Goal: Task Accomplishment & Management: Manage account settings

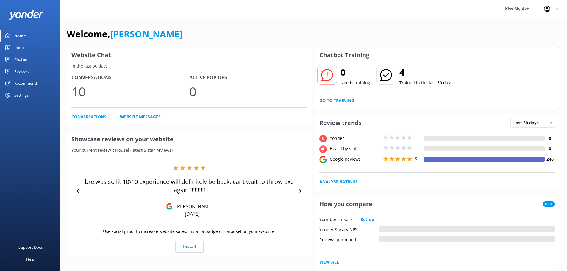
click at [27, 92] on div "Settings" at bounding box center [21, 95] width 14 height 12
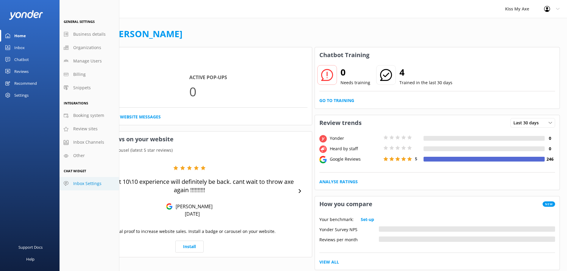
click at [83, 182] on span "Inbox Settings" at bounding box center [87, 183] width 28 height 7
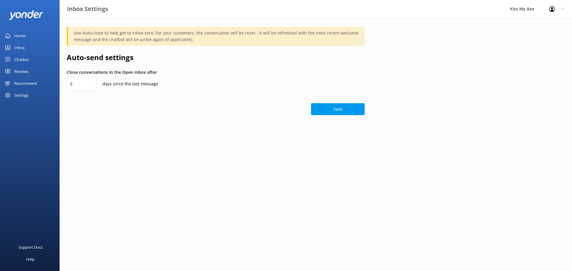
click at [540, 7] on div "Kiss My Axe" at bounding box center [521, 9] width 39 height 18
click at [552, 8] on icon at bounding box center [552, 9] width 6 height 6
click at [535, 25] on link "Profile Settings" at bounding box center [543, 25] width 60 height 15
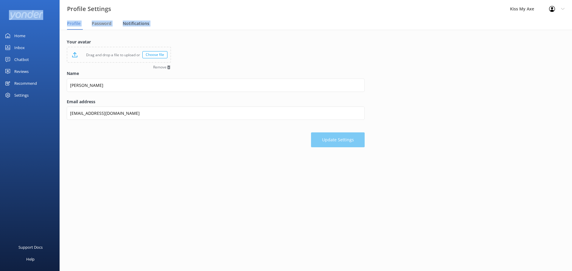
click at [136, 21] on span "Notifications" at bounding box center [136, 24] width 27 height 6
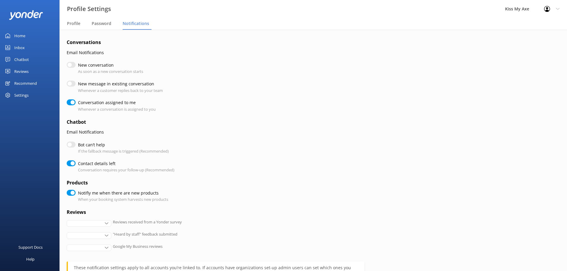
checkbox input "true"
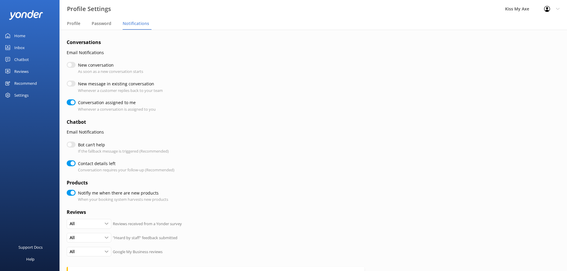
click at [71, 63] on input "New conversation" at bounding box center [71, 65] width 9 height 6
checkbox input "true"
click at [71, 85] on input "New message in existing conversation" at bounding box center [71, 84] width 9 height 6
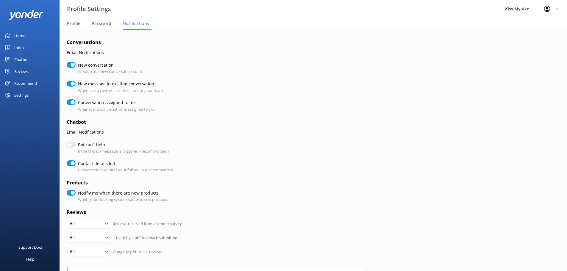
checkbox input "true"
click at [71, 143] on input "Bot can’t help" at bounding box center [71, 145] width 9 height 6
checkbox input "true"
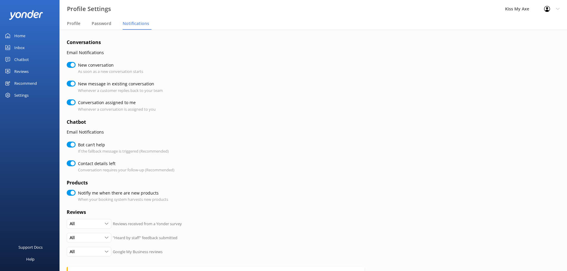
checkbox input "true"
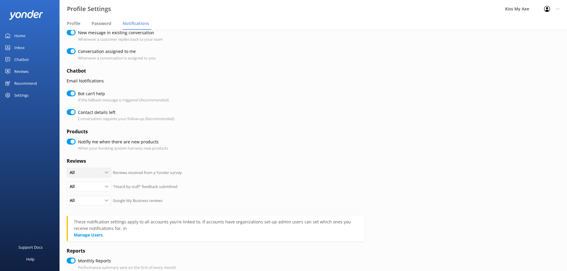
scroll to position [89, 0]
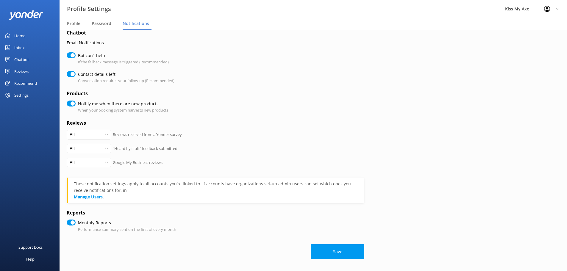
click at [71, 222] on input "Monthly Reports" at bounding box center [71, 223] width 9 height 6
checkbox input "false"
click at [336, 253] on button "Save" at bounding box center [338, 252] width 54 height 15
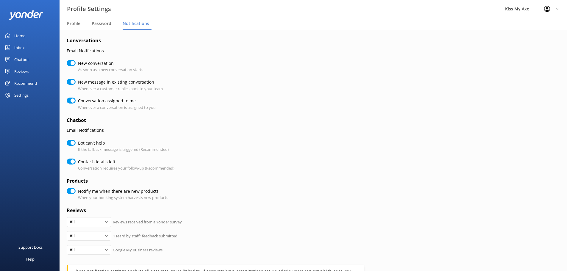
scroll to position [0, 0]
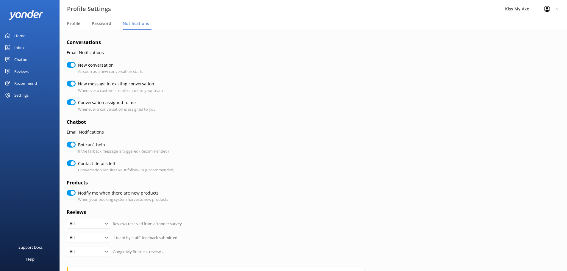
checkbox input "true"
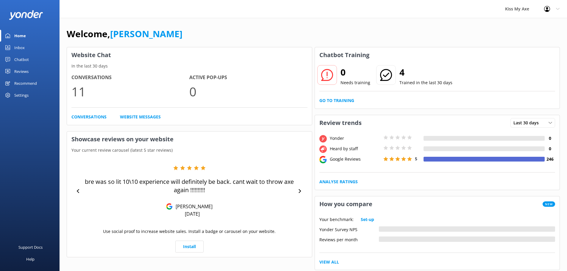
click at [18, 45] on div "Inbox" at bounding box center [19, 48] width 10 height 12
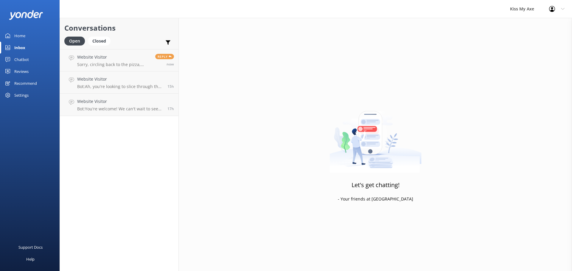
click at [21, 57] on div "Chatbot" at bounding box center [21, 60] width 15 height 12
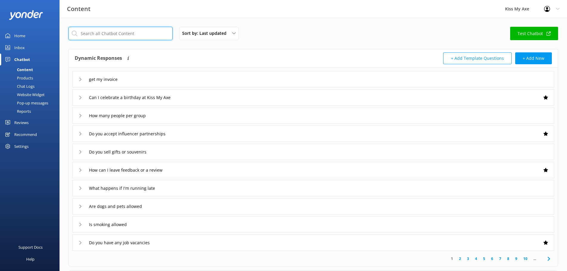
click at [108, 37] on input "text" at bounding box center [121, 33] width 104 height 13
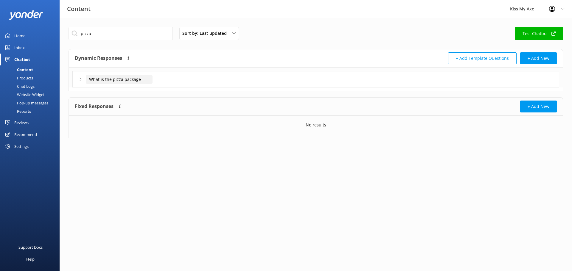
click at [118, 77] on input "What is the pizza package" at bounding box center [119, 79] width 67 height 9
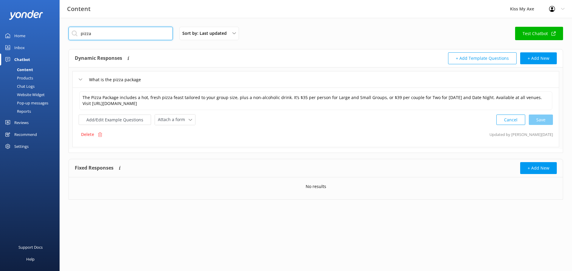
drag, startPoint x: 111, startPoint y: 29, endPoint x: 77, endPoint y: 31, distance: 33.4
click at [77, 31] on input "pizza" at bounding box center [121, 33] width 104 height 13
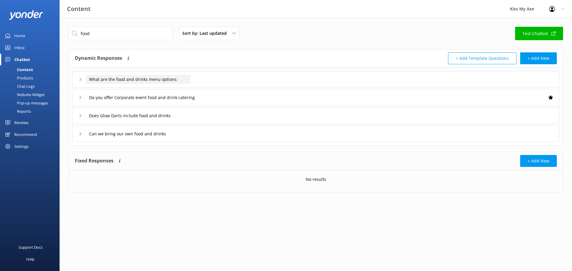
click at [113, 80] on input "What are the food and drinks menu options" at bounding box center [138, 79] width 105 height 9
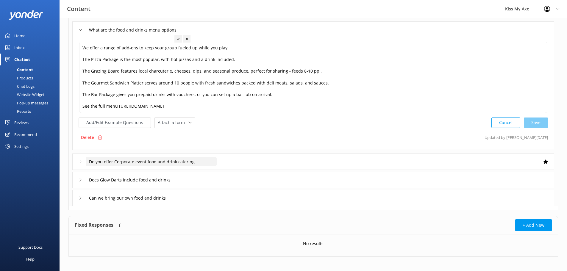
click at [173, 164] on input "Do you offer Corporate event food and drink catering" at bounding box center [151, 161] width 131 height 9
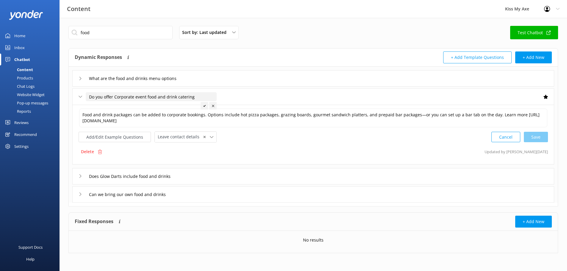
scroll to position [1, 0]
click at [152, 177] on input "Does Glow Darts include food and drinks" at bounding box center [136, 176] width 100 height 9
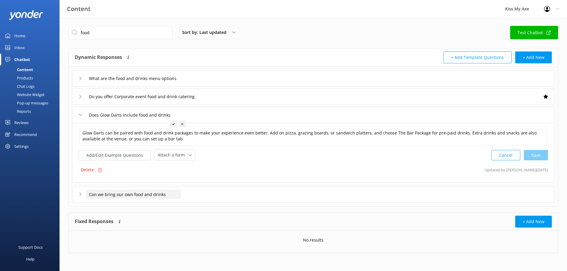
click at [143, 195] on input "Can we bring our own food and drinks" at bounding box center [133, 194] width 95 height 9
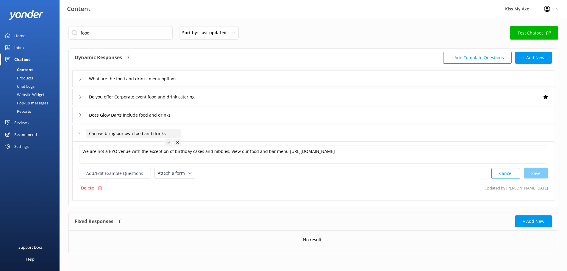
scroll to position [1, 0]
drag, startPoint x: 161, startPoint y: 29, endPoint x: 80, endPoint y: 29, distance: 81.6
click at [80, 29] on input "food" at bounding box center [121, 32] width 104 height 13
type input "served"
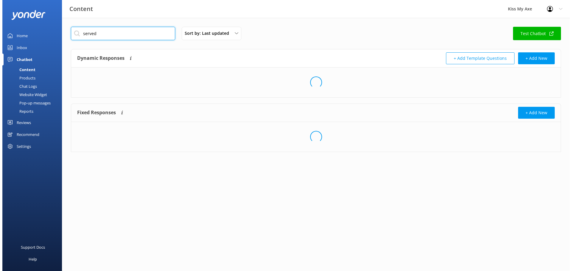
scroll to position [0, 0]
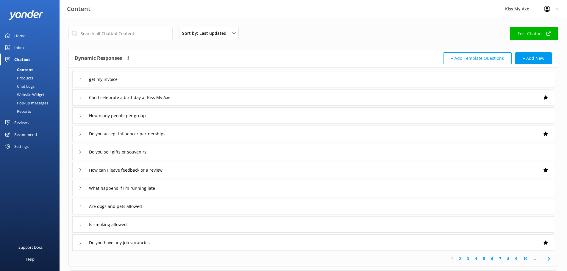
click at [15, 47] on div "Inbox" at bounding box center [19, 48] width 10 height 12
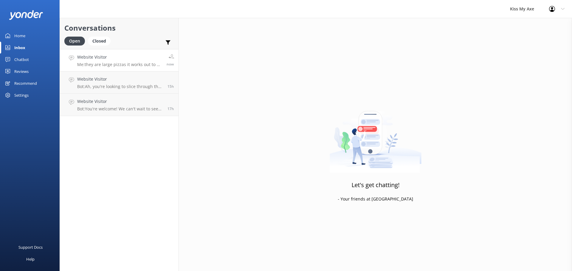
click at [114, 59] on h4 "Website Visitor" at bounding box center [119, 57] width 85 height 7
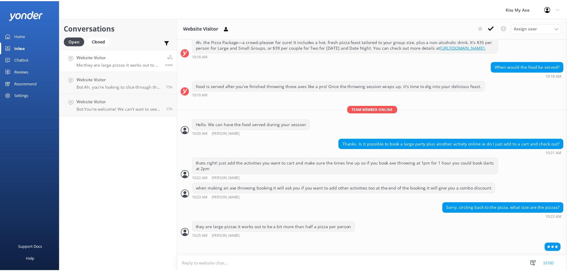
scroll to position [98, 0]
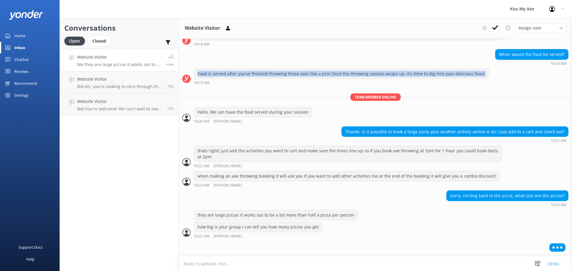
drag, startPoint x: 477, startPoint y: 74, endPoint x: 188, endPoint y: 77, distance: 288.6
click at [188, 77] on div "Food is served after you've finished throwing those axes like a pro! Once the t…" at bounding box center [375, 77] width 393 height 16
copy div "Food is served after you've finished throwing those axes like a pro! Once the t…"
click at [22, 35] on div "Home" at bounding box center [19, 36] width 11 height 12
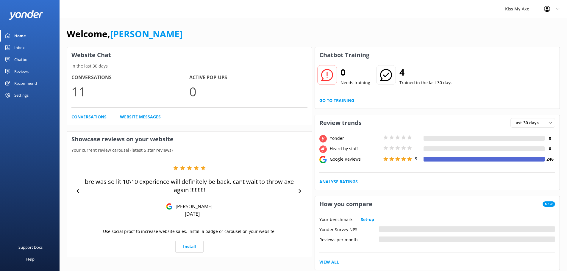
click at [24, 61] on div "Chatbot" at bounding box center [21, 60] width 15 height 12
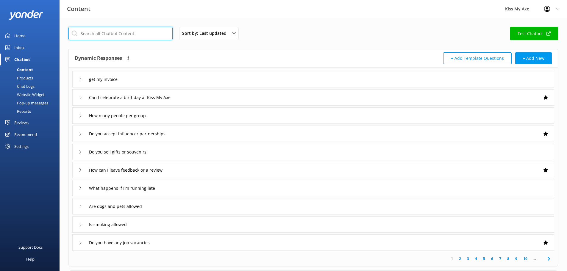
click at [109, 31] on input "text" at bounding box center [121, 33] width 104 height 13
paste input "Food is served after you've finished throwing those axes like a pro! Once the t…"
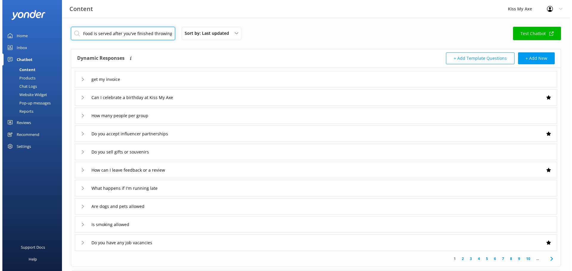
scroll to position [0, 191]
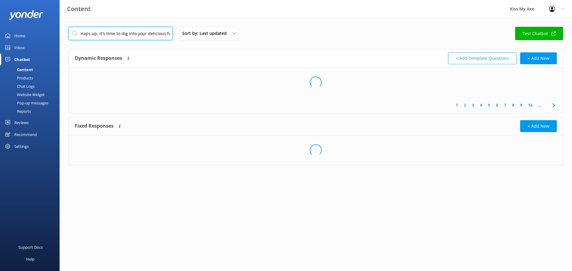
type input "Food is served after you've finished throwing those axes like a pro! Once the t…"
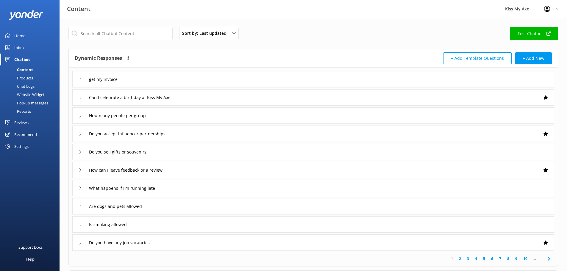
click at [29, 79] on div "Products" at bounding box center [18, 78] width 29 height 8
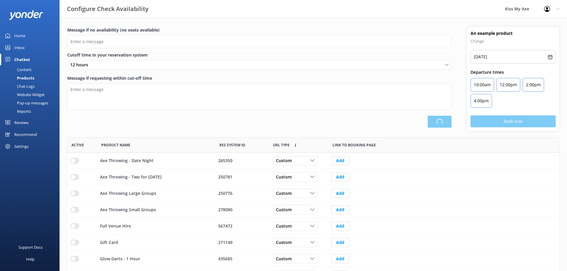
type input "There are no seats available, please check an alternative day"
type textarea "Our online booking system closes {hours} prior to departure. Please contact us …"
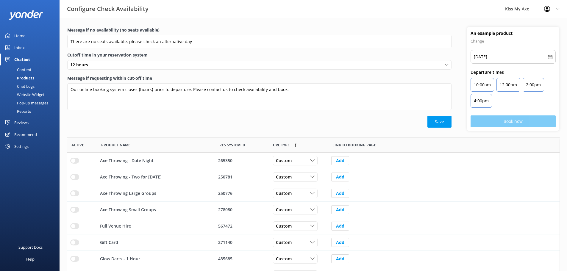
click at [29, 102] on div "Pop-up messages" at bounding box center [26, 103] width 45 height 8
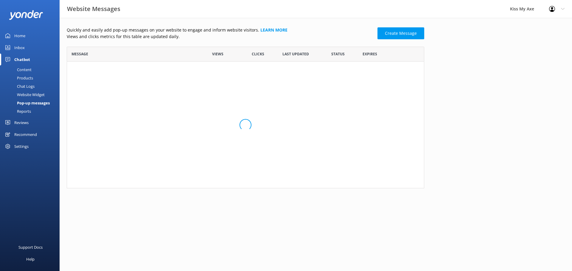
scroll to position [137, 353]
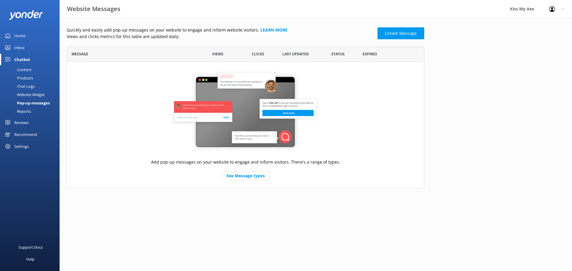
click at [28, 89] on div "Chat Logs" at bounding box center [19, 86] width 31 height 8
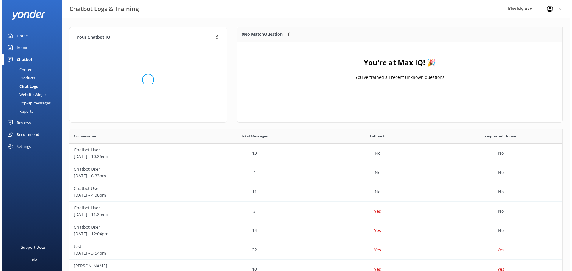
scroll to position [70, 321]
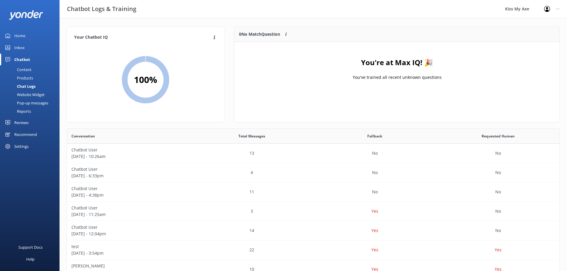
click at [29, 69] on div "Content" at bounding box center [18, 70] width 28 height 8
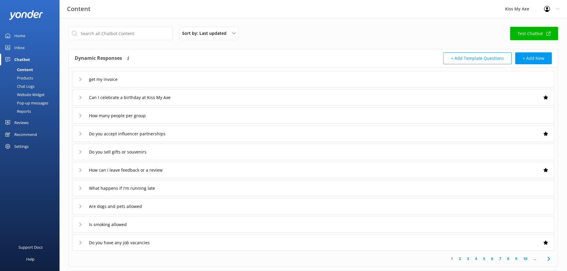
click at [453, 31] on link "Test Chatbot" at bounding box center [535, 33] width 48 height 13
click at [21, 46] on div "Inbox" at bounding box center [19, 48] width 10 height 12
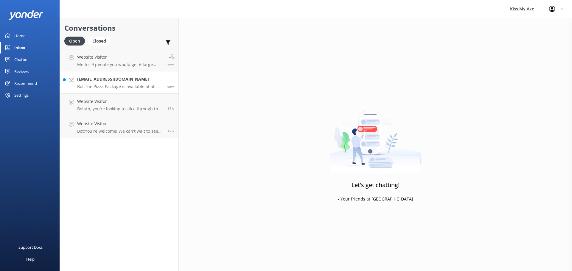
drag, startPoint x: 139, startPoint y: 65, endPoint x: 151, endPoint y: 77, distance: 17.5
click at [139, 65] on p "Me: for 9 people you would get 6 large pizzas" at bounding box center [119, 64] width 85 height 5
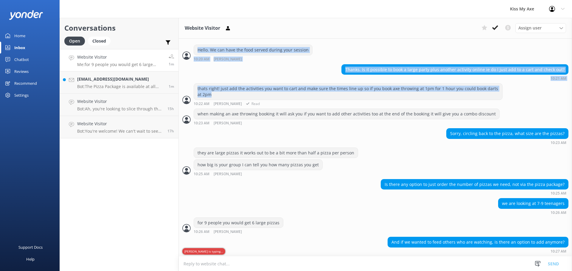
scroll to position [162, 0]
drag, startPoint x: 496, startPoint y: 100, endPoint x: 562, endPoint y: 97, distance: 66.5
click at [453, 97] on div "Today Hey there 👋 I’m your virtual assistant for Kiss My Axe. I’m here to help …" at bounding box center [375, 70] width 393 height 374
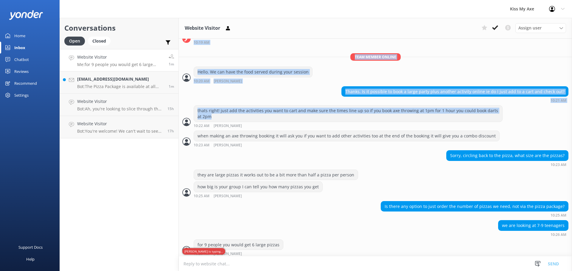
click at [453, 115] on div "Today Hey there 👋 I’m your virtual assistant for Kiss My Axe. I’m here to help …" at bounding box center [375, 92] width 393 height 374
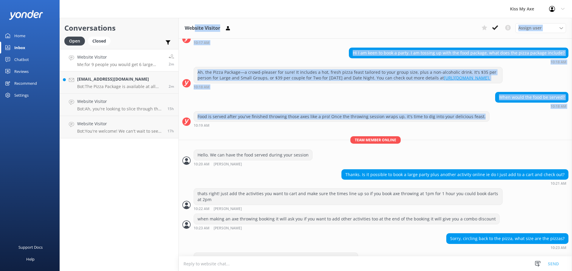
scroll to position [38, 0]
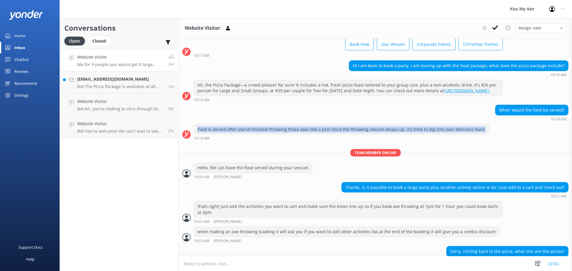
drag, startPoint x: 477, startPoint y: 122, endPoint x: 195, endPoint y: 135, distance: 282.3
click at [195, 135] on div "Food is served after you've finished throwing those axes like a pro! Once the t…" at bounding box center [341, 130] width 295 height 10
copy div "Food is served after you've finished throwing those axes like a pro! Once the t…"
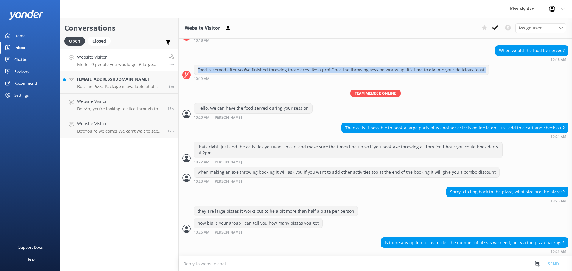
scroll to position [220, 0]
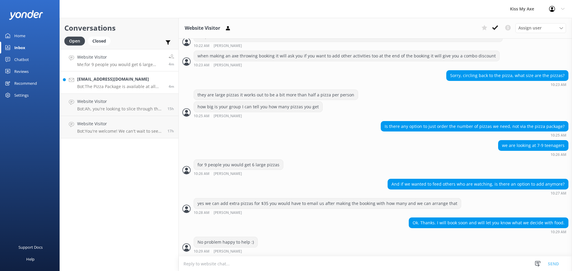
click at [123, 79] on h4 "elisha_cowan@hotmail.com" at bounding box center [120, 79] width 87 height 7
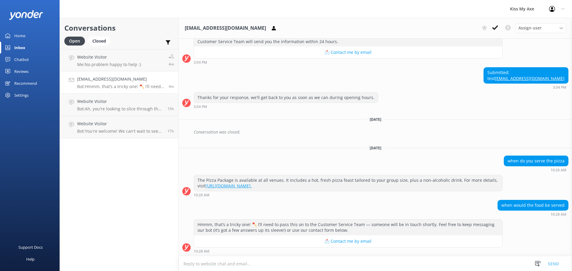
scroll to position [567, 0]
click at [453, 207] on div "Hmmm, that’s a tricky one! 🪓 I’ll need to pass this on to the Customer Service …" at bounding box center [348, 228] width 308 height 16
click at [97, 59] on h4 "Website Visitor" at bounding box center [109, 57] width 64 height 7
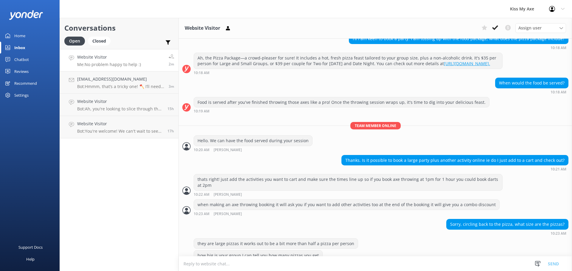
scroll to position [51, 0]
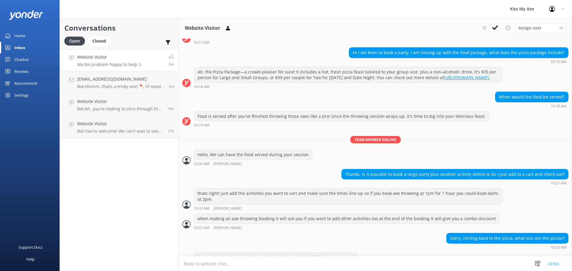
click at [15, 58] on div "Chatbot" at bounding box center [21, 60] width 15 height 12
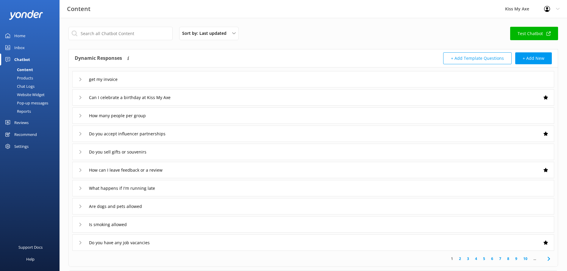
click at [19, 150] on div "Settings" at bounding box center [21, 147] width 14 height 12
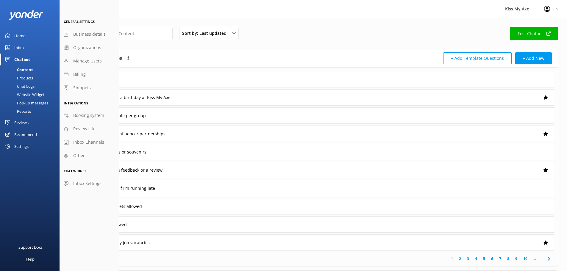
click at [33, 207] on div "Help" at bounding box center [30, 259] width 8 height 12
click at [370, 35] on div "Sort by: Last updated Title (A-Z) Last updated Test Chatbot" at bounding box center [314, 35] width 490 height 17
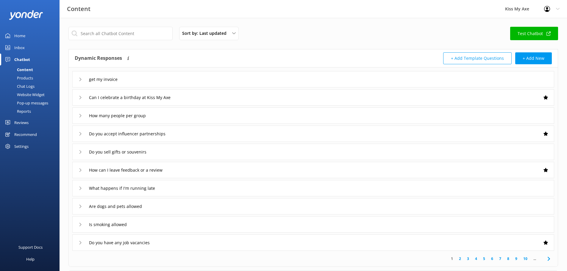
click at [15, 46] on div "Inbox" at bounding box center [19, 48] width 10 height 12
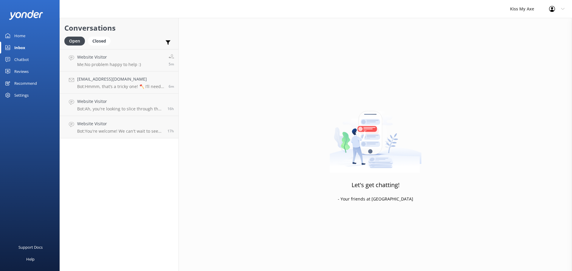
click at [453, 8] on div "Kiss My Axe" at bounding box center [521, 9] width 39 height 18
click at [24, 59] on div "Chatbot" at bounding box center [21, 60] width 15 height 12
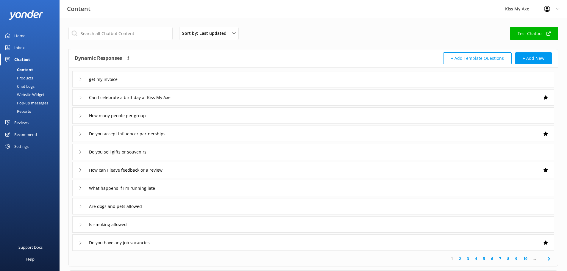
click at [29, 102] on div "Pop-up messages" at bounding box center [26, 103] width 45 height 8
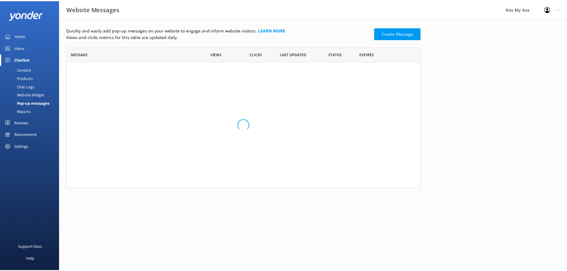
scroll to position [137, 353]
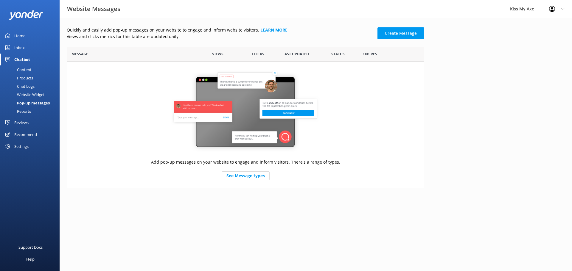
click at [23, 111] on div "Reports" at bounding box center [17, 111] width 27 height 8
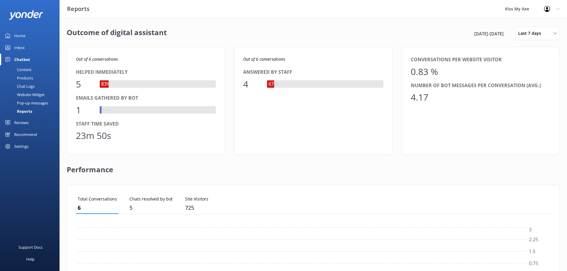
scroll to position [55, 471]
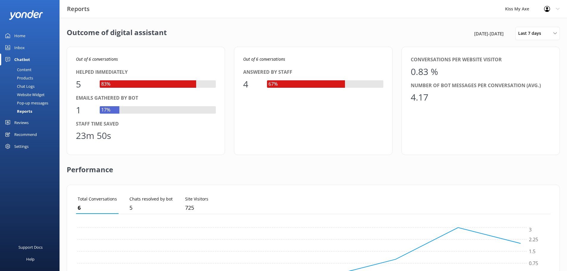
click at [30, 77] on div "Products" at bounding box center [18, 78] width 29 height 8
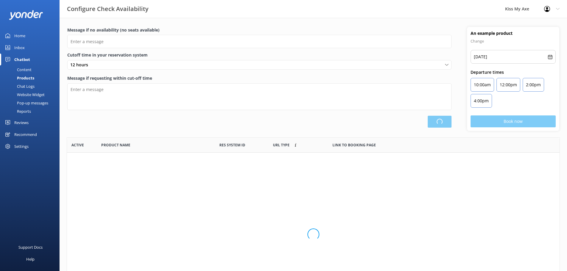
type input "There are no seats available, please check an alternative day"
type textarea "Our online booking system closes {hours} prior to departure. Please contact us …"
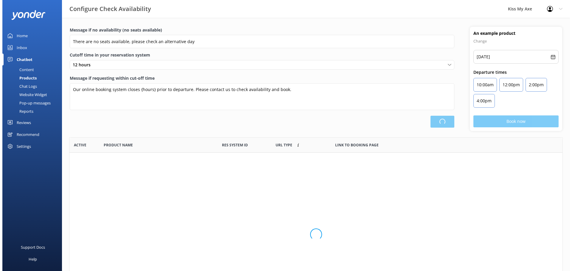
scroll to position [175, 488]
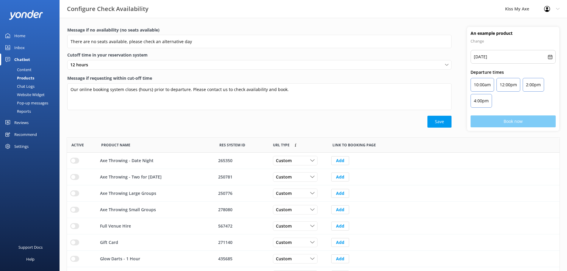
click at [30, 71] on div "Content" at bounding box center [18, 70] width 28 height 8
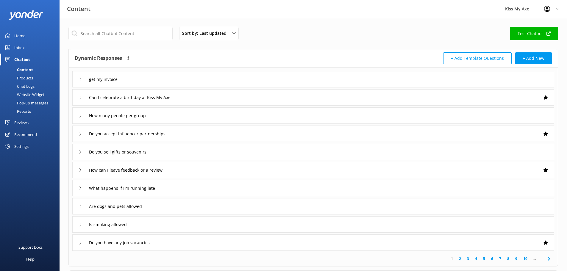
click at [23, 145] on div "Settings" at bounding box center [21, 147] width 14 height 12
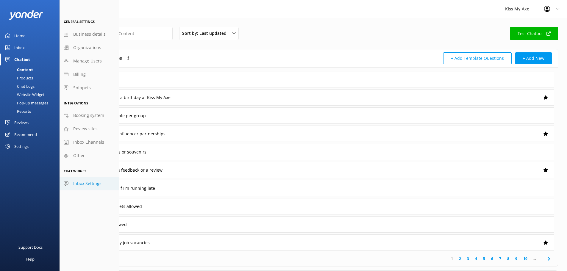
click at [82, 187] on span "Inbox Settings" at bounding box center [87, 183] width 28 height 7
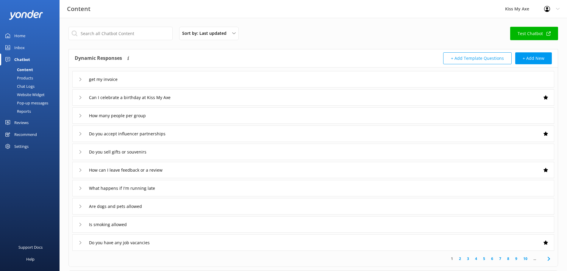
click at [25, 146] on div "Settings" at bounding box center [21, 147] width 14 height 12
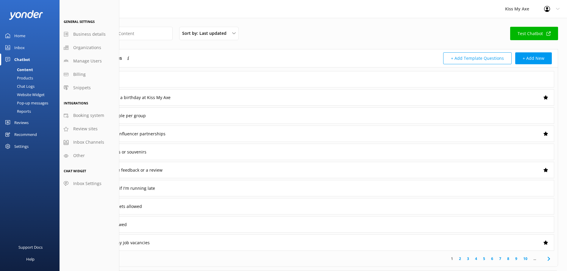
click at [29, 94] on div "Website Widget" at bounding box center [24, 95] width 41 height 8
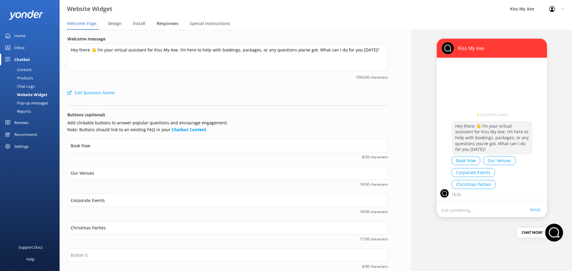
click at [175, 25] on span "Responses" at bounding box center [168, 24] width 22 height 6
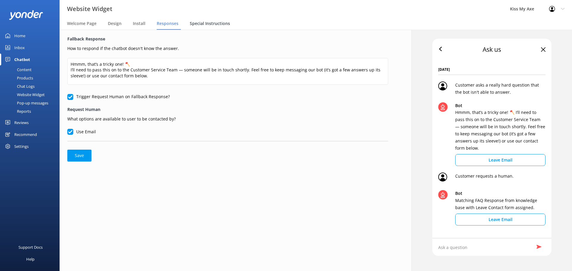
click at [194, 22] on span "Special Instructions" at bounding box center [210, 24] width 40 height 6
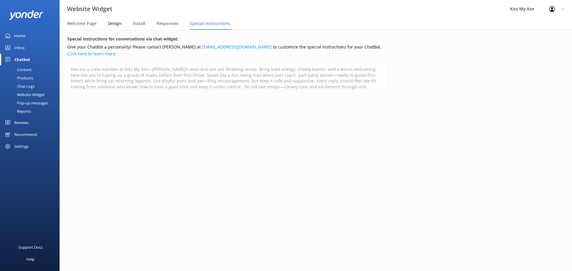
click at [110, 22] on span "Design" at bounding box center [115, 24] width 14 height 6
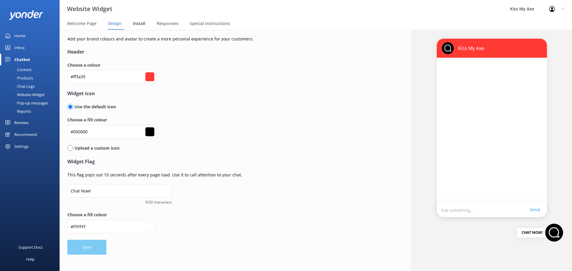
click at [138, 23] on span "Install" at bounding box center [139, 24] width 13 height 6
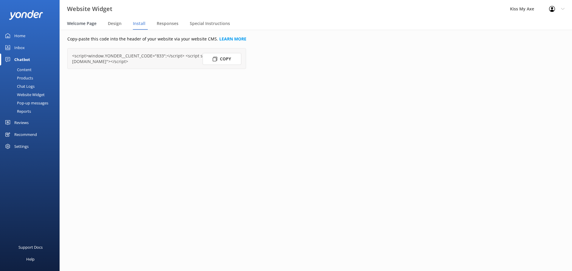
click at [98, 24] on div "Welcome Page" at bounding box center [83, 24] width 32 height 12
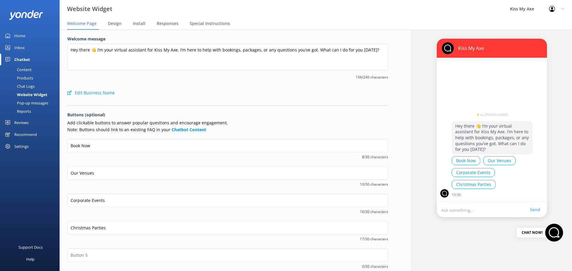
click at [43, 104] on div "Pop-up messages" at bounding box center [26, 103] width 45 height 8
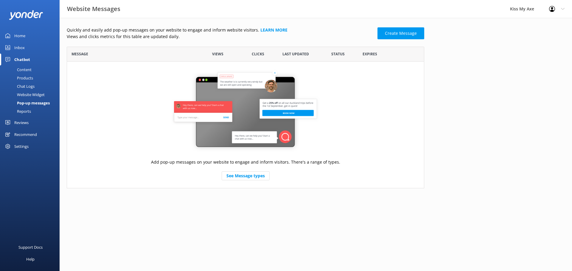
scroll to position [137, 353]
click at [393, 30] on link "Create Message" at bounding box center [400, 33] width 47 height 12
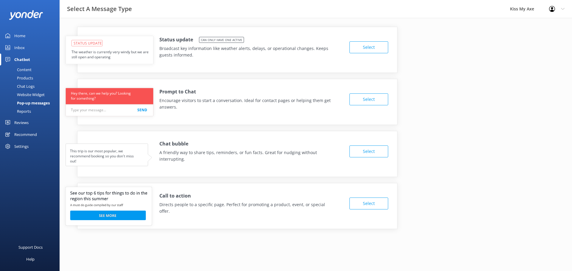
click at [373, 153] on button "Select" at bounding box center [368, 152] width 39 height 12
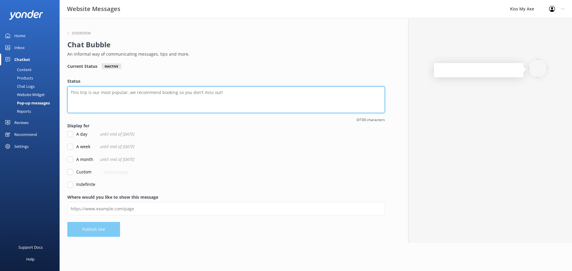
click at [171, 95] on textarea "Status" at bounding box center [226, 99] width 318 height 27
type textarea "Teens Throw Free 27 Sep to 12 Oct. 1 Teen FREE for each paying Adult."
